Goal: Navigation & Orientation: Find specific page/section

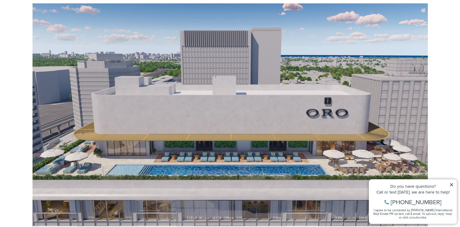
click at [449, 184] on icon at bounding box center [451, 184] width 4 height 4
click at [452, 183] on icon at bounding box center [451, 184] width 4 height 4
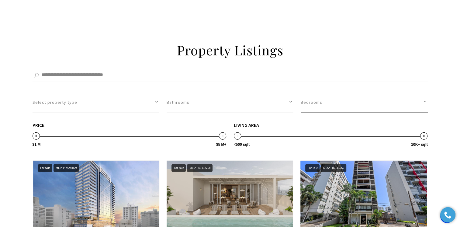
scroll to position [1701, 0]
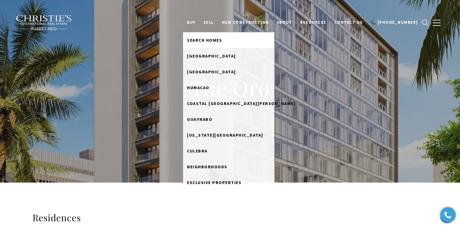
click at [222, 39] on span "Search Homes" at bounding box center [204, 39] width 35 height 5
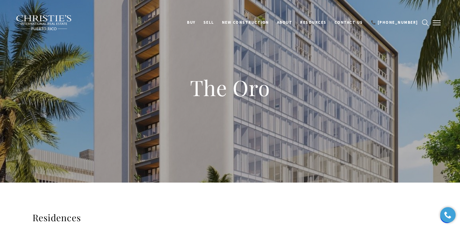
click at [437, 16] on button "button" at bounding box center [436, 23] width 16 height 18
